Goal: Find specific page/section: Find specific page/section

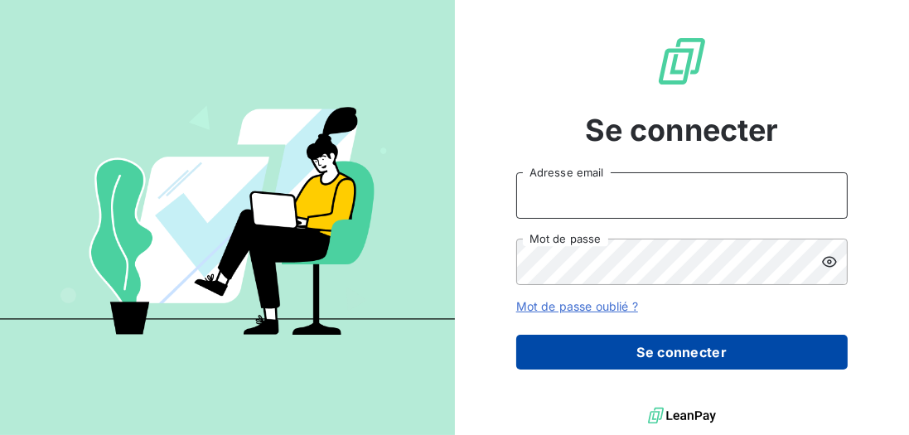
type input "[EMAIL_ADDRESS][DOMAIN_NAME]"
click at [644, 354] on button "Se connecter" at bounding box center [681, 352] width 331 height 35
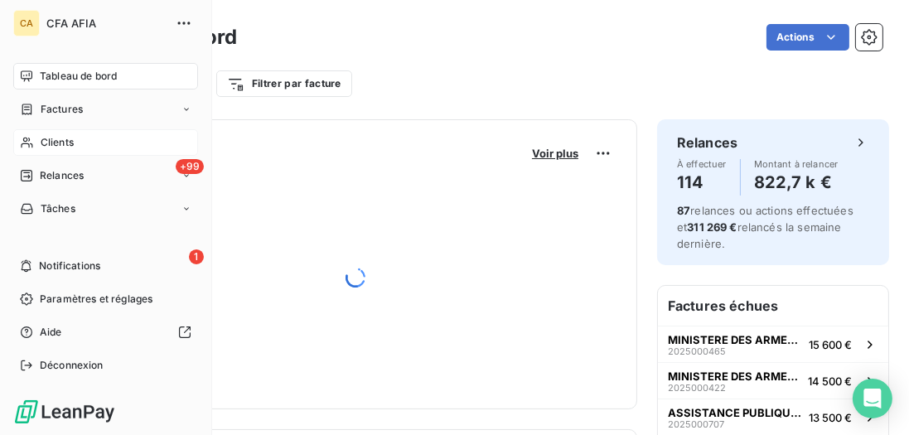
click at [58, 133] on div "Clients" at bounding box center [105, 142] width 185 height 27
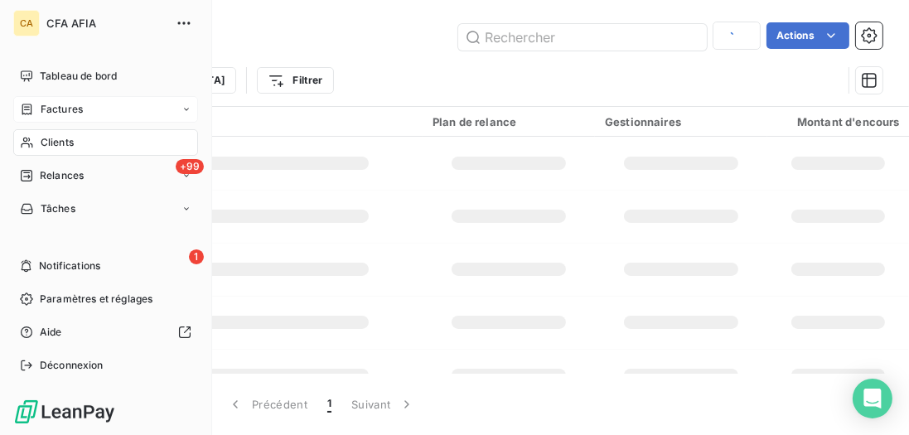
click at [65, 117] on div "Factures" at bounding box center [105, 109] width 185 height 27
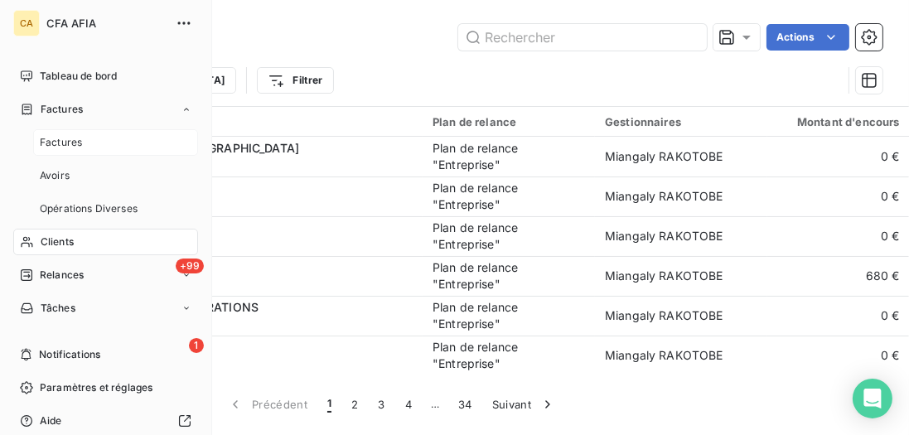
click at [61, 137] on span "Factures" at bounding box center [61, 142] width 42 height 15
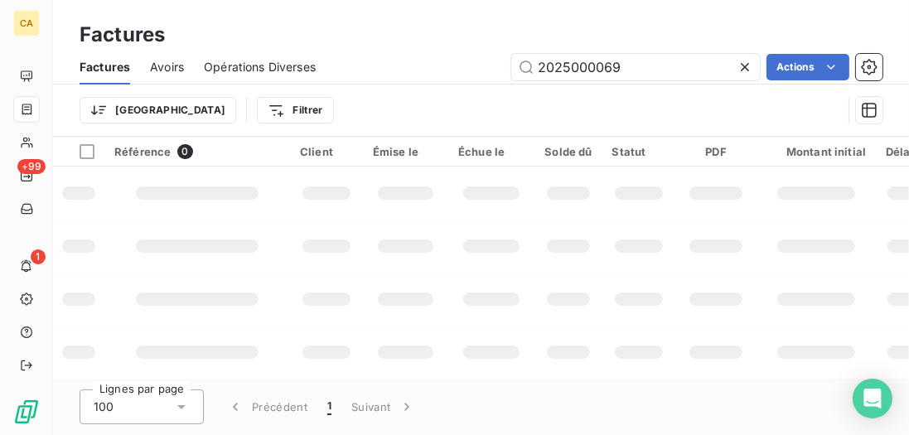
drag, startPoint x: 604, startPoint y: 70, endPoint x: 419, endPoint y: 54, distance: 185.4
click at [419, 54] on div "Factures Avoirs Opérations Diverses 2025000069 Actions" at bounding box center [481, 67] width 856 height 35
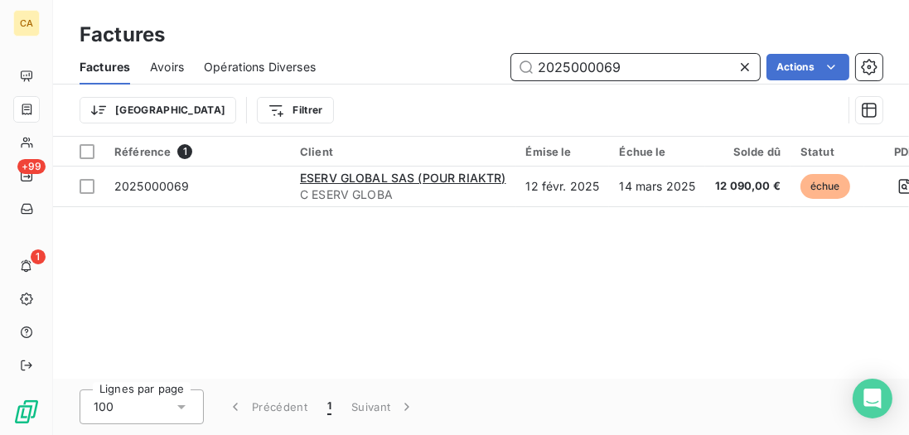
click at [692, 66] on input "2025000069" at bounding box center [635, 67] width 248 height 27
drag, startPoint x: 692, startPoint y: 66, endPoint x: 538, endPoint y: 51, distance: 154.0
click at [538, 51] on div "Factures Avoirs Opérations Diverses 2025000069 Actions" at bounding box center [481, 67] width 856 height 35
drag, startPoint x: 634, startPoint y: 64, endPoint x: 475, endPoint y: 60, distance: 159.1
click at [475, 60] on div "2025000069 Actions" at bounding box center [608, 67] width 547 height 27
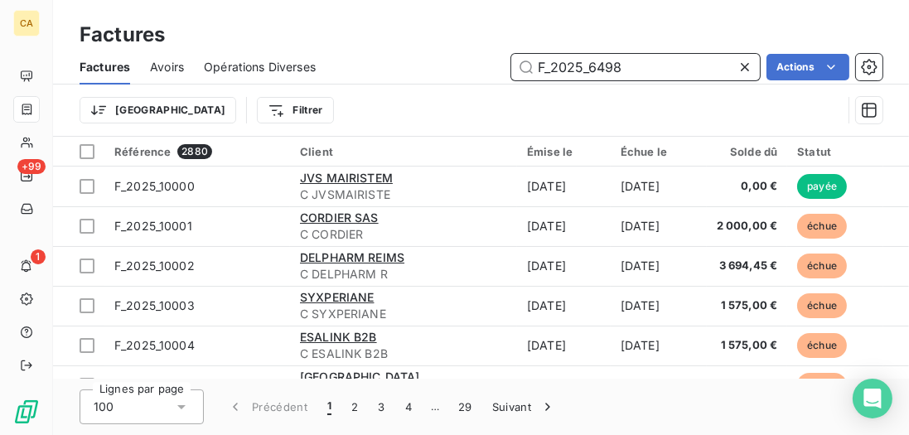
type input "F_2025_6498"
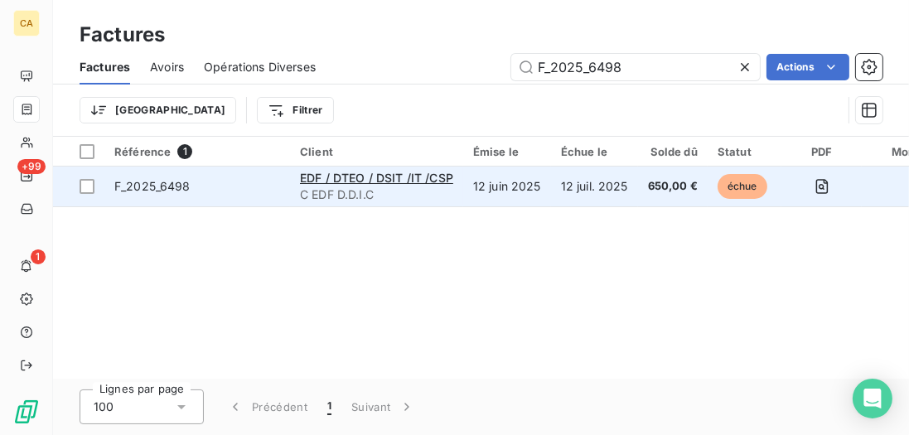
click at [252, 186] on span "F_2025_6498" at bounding box center [197, 186] width 166 height 17
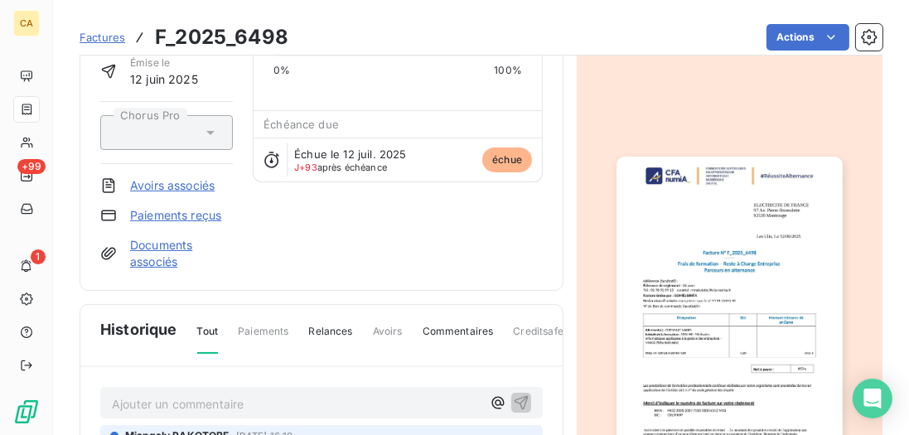
scroll to position [142, 0]
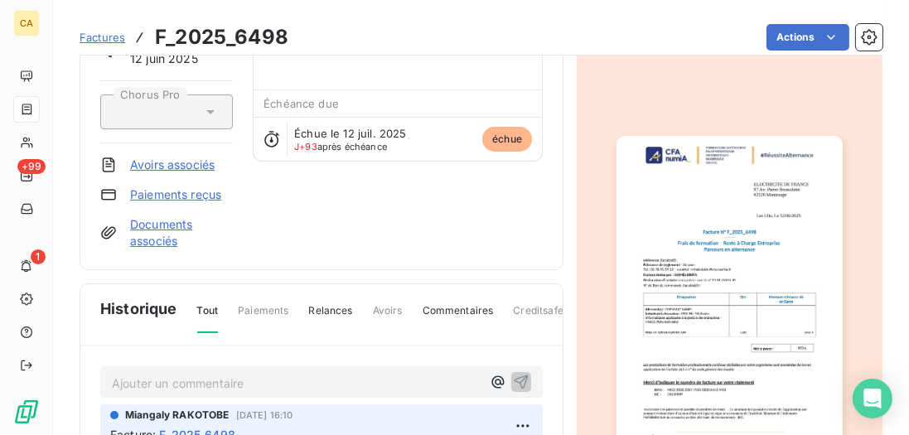
click at [735, 253] on img "button" at bounding box center [728, 295] width 225 height 319
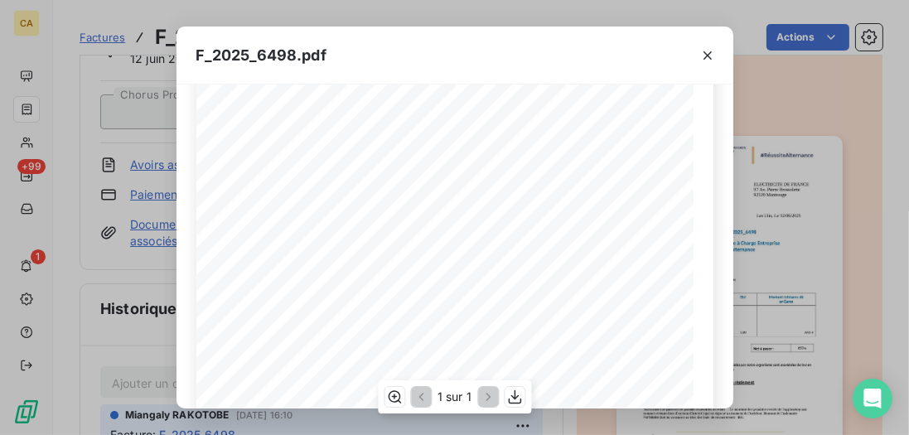
scroll to position [189, 0]
click at [704, 55] on icon "button" at bounding box center [707, 55] width 17 height 17
